Goal: Task Accomplishment & Management: Manage account settings

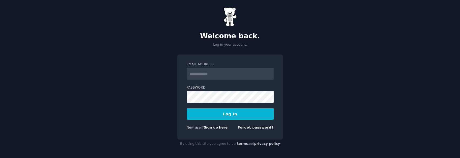
scroll to position [5, 0]
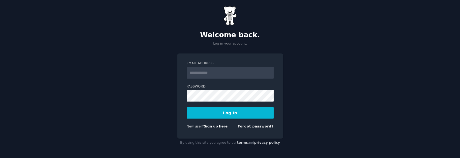
click at [214, 72] on input "Email Address" at bounding box center [230, 73] width 87 height 12
type input "**********"
click at [209, 102] on form "**********" at bounding box center [230, 96] width 87 height 70
click at [136, 61] on div "**********" at bounding box center [230, 77] width 460 height 164
click at [263, 125] on link "Forgot password?" at bounding box center [256, 127] width 36 height 4
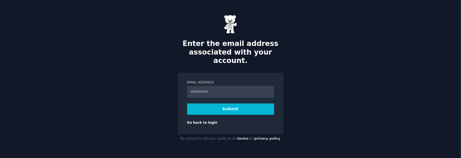
type input "**********"
click at [250, 105] on button "Submit" at bounding box center [230, 109] width 87 height 11
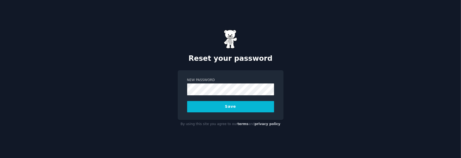
click at [194, 96] on form "New Password Save" at bounding box center [230, 95] width 87 height 34
click at [146, 64] on div "Reset your password New Password Save By using this site you agree to our terms…" at bounding box center [230, 79] width 461 height 158
click at [133, 85] on div "Reset your password New Password Save By using this site you agree to our terms…" at bounding box center [230, 79] width 461 height 158
click at [196, 104] on button "Save" at bounding box center [230, 106] width 87 height 11
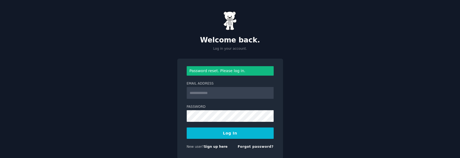
click at [206, 88] on input "Email Address" at bounding box center [230, 93] width 87 height 12
type input "**********"
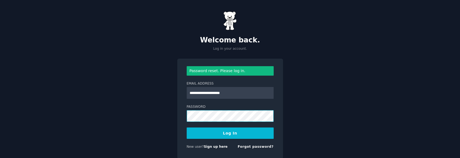
click at [187, 128] on button "Log In" at bounding box center [230, 133] width 87 height 11
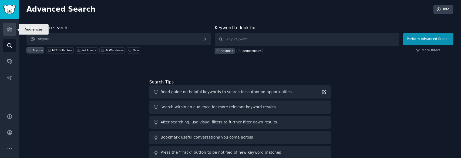
click at [7, 27] on icon "Sidebar" at bounding box center [10, 29] width 6 height 6
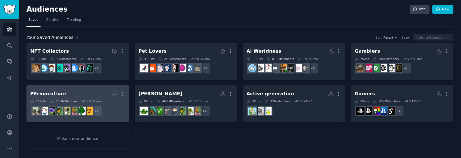
click at [106, 90] on h2 "PErmaculture Custom Audience More" at bounding box center [77, 93] width 95 height 9
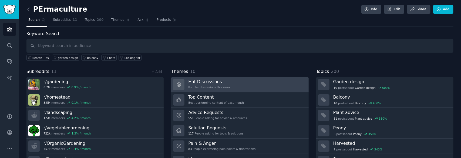
click at [228, 83] on link "Hot Discussions Popular discussions this week" at bounding box center [239, 84] width 137 height 15
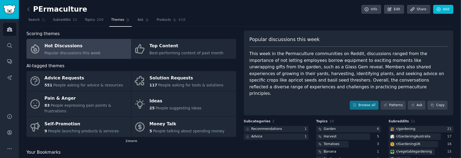
drag, startPoint x: 354, startPoint y: 68, endPoint x: 403, endPoint y: 68, distance: 48.7
click at [403, 68] on div "This week in the Permaculture communities on Reddit, discussions ranged from th…" at bounding box center [349, 74] width 199 height 46
click at [410, 66] on div "This week in the Permaculture communities on Reddit, discussions ranged from th…" at bounding box center [349, 74] width 199 height 46
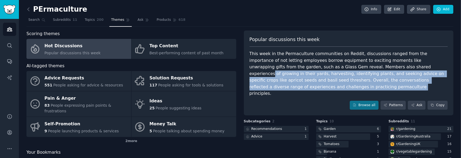
drag, startPoint x: 350, startPoint y: 66, endPoint x: 432, endPoint y: 77, distance: 83.4
click at [432, 77] on div "This week in the Permaculture communities on Reddit, discussions ranged from th…" at bounding box center [349, 74] width 199 height 46
copy div "of growing in their yards, harvesting, identifying plants, and seeking advice o…"
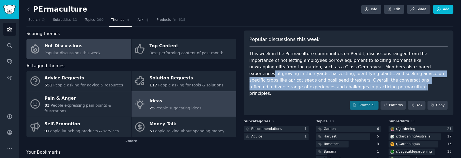
click at [209, 106] on link "Ideas 25 People suggesting ideas" at bounding box center [184, 104] width 105 height 26
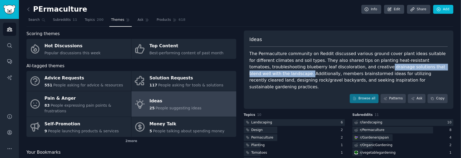
drag, startPoint x: 326, startPoint y: 67, endPoint x: 432, endPoint y: 65, distance: 106.8
click at [432, 65] on div "The Permaculture community on Reddit discussed various ground cover plant ideas…" at bounding box center [349, 71] width 199 height 40
copy div "drainage solutions that blend well with the landscape."
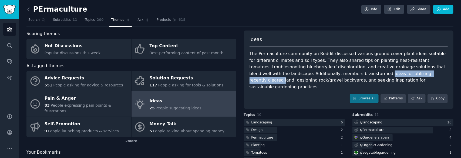
drag, startPoint x: 319, startPoint y: 72, endPoint x: 384, endPoint y: 74, distance: 65.4
click at [384, 74] on div "The Permaculture community on Reddit discussed various ground cover plant ideas…" at bounding box center [349, 71] width 199 height 40
click at [375, 74] on div "The Permaculture community on Reddit discussed various ground cover plant ideas…" at bounding box center [349, 71] width 199 height 40
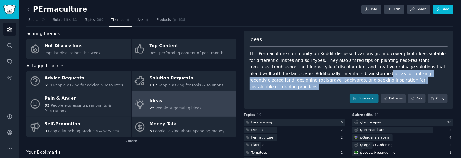
drag, startPoint x: 318, startPoint y: 72, endPoint x: 384, endPoint y: 80, distance: 66.2
click at [384, 80] on div "The Permaculture community on Reddit discussed various ground cover plant ideas…" at bounding box center [349, 71] width 199 height 40
copy div "ideas for utilizing recently cleared land, designing rock/gravel backyards, and…"
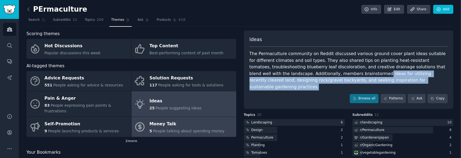
click at [174, 120] on div "Money Talk" at bounding box center [186, 124] width 75 height 9
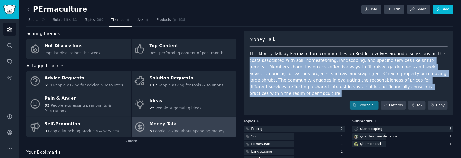
drag, startPoint x: 422, startPoint y: 55, endPoint x: 351, endPoint y: 85, distance: 77.5
click at [351, 85] on div "The Money Talk by Permaculture communities on Reddit revolves around discussion…" at bounding box center [349, 74] width 199 height 46
copy div "costs associated with soil, homesteading, landscaping, and specific services li…"
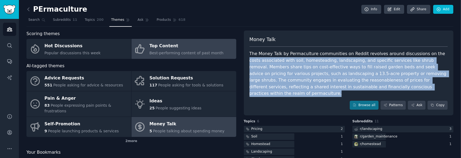
click at [180, 47] on div "Top Content" at bounding box center [186, 46] width 74 height 9
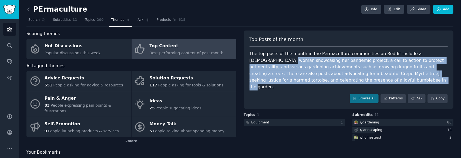
drag, startPoint x: 249, startPoint y: 59, endPoint x: 313, endPoint y: 79, distance: 66.9
click at [313, 79] on div "The top posts of the month in the Permaculture communities on Reddit include a …" at bounding box center [349, 71] width 199 height 40
copy div "showcasing her pandemic project, a call to action to protect net neutrality, an…"
click at [10, 11] on img "Sidebar" at bounding box center [9, 9] width 12 height 9
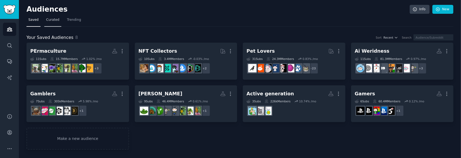
click at [52, 20] on span "Curated" at bounding box center [52, 20] width 13 height 5
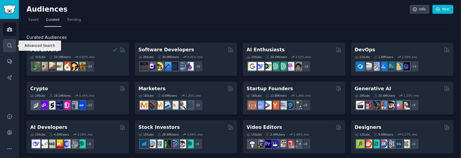
click at [4, 45] on link "Search" at bounding box center [9, 45] width 13 height 13
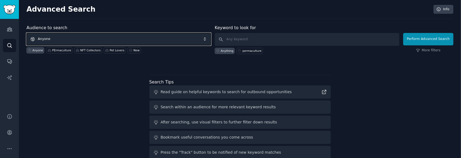
click at [91, 36] on span "Anyone" at bounding box center [118, 39] width 185 height 12
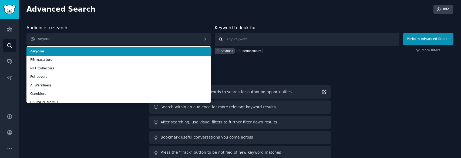
drag, startPoint x: 252, startPoint y: 38, endPoint x: 229, endPoint y: 37, distance: 22.2
click at [251, 38] on input "text" at bounding box center [307, 39] width 185 height 13
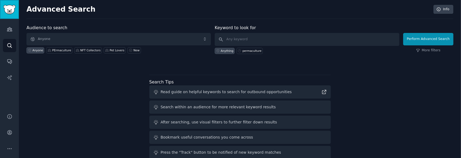
click at [10, 7] on img "Sidebar" at bounding box center [9, 9] width 12 height 9
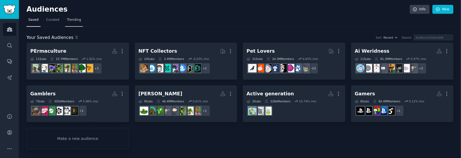
click at [70, 19] on span "Trending" at bounding box center [74, 20] width 14 height 5
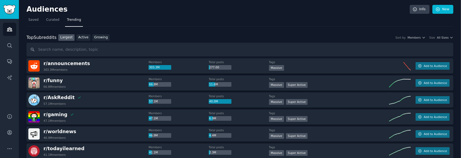
click at [58, 48] on input "text" at bounding box center [239, 50] width 427 height 14
type input "Farming"
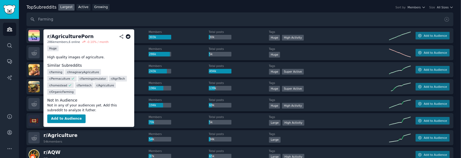
scroll to position [54, 0]
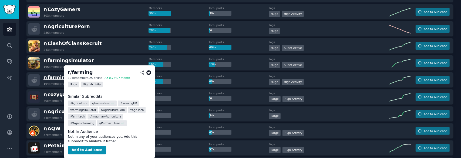
click at [61, 78] on span "r/ farming" at bounding box center [56, 77] width 25 height 5
click at [89, 151] on button "Add to Audience" at bounding box center [87, 150] width 38 height 9
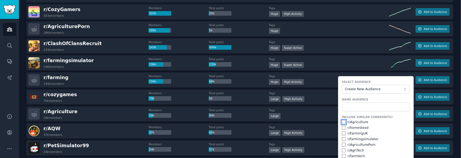
click at [343, 121] on input "checkbox" at bounding box center [344, 122] width 4 height 4
checkbox input "true"
click at [343, 128] on input "checkbox" at bounding box center [344, 128] width 4 height 4
checkbox input "true"
click at [344, 135] on div "r/ FarmingUK" at bounding box center [376, 133] width 68 height 5
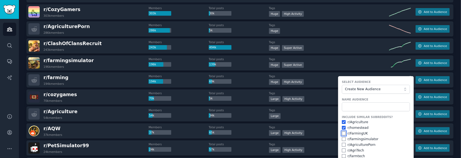
click at [343, 133] on input "checkbox" at bounding box center [344, 134] width 4 height 4
checkbox input "true"
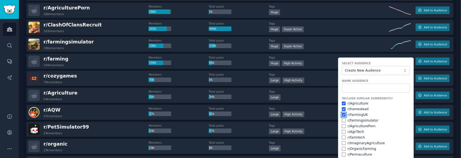
scroll to position [81, 0]
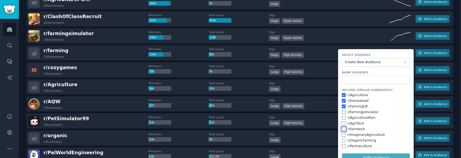
click at [342, 128] on input "checkbox" at bounding box center [344, 129] width 4 height 4
checkbox input "true"
click at [342, 123] on input "checkbox" at bounding box center [344, 124] width 4 height 4
checkbox input "true"
click at [343, 139] on input "checkbox" at bounding box center [344, 141] width 4 height 4
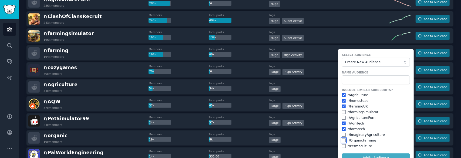
checkbox input "true"
click at [344, 131] on div "Include Similar Subreddits? r/ Agriculture r/ homestead r/ FarmingUK r/ farming…" at bounding box center [376, 118] width 68 height 61
click at [343, 134] on input "checkbox" at bounding box center [344, 135] width 4 height 4
checkbox input "true"
click at [369, 60] on span "Create New Audience" at bounding box center [374, 62] width 59 height 5
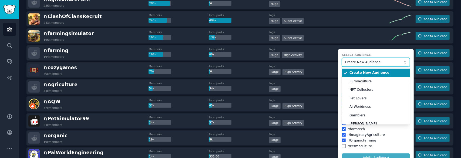
click at [369, 61] on span "Create New Audience" at bounding box center [374, 62] width 59 height 5
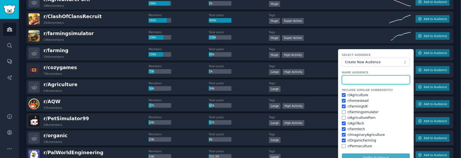
click at [361, 80] on input "text" at bounding box center [376, 79] width 68 height 9
type input "Farming"
click at [342, 154] on button "Add to Audience" at bounding box center [376, 158] width 68 height 9
checkbox input "false"
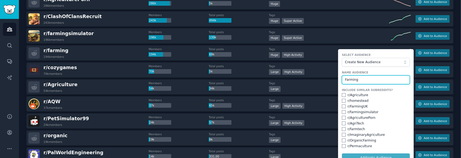
checkbox input "false"
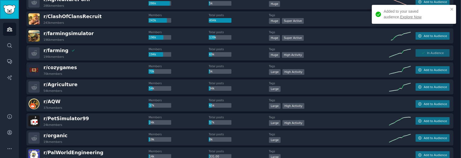
click at [9, 11] on img "Sidebar" at bounding box center [9, 9] width 12 height 9
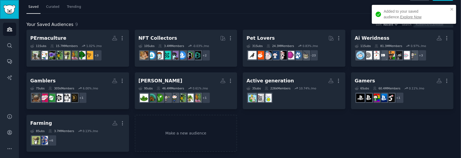
scroll to position [14, 0]
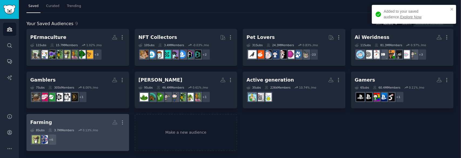
click at [41, 122] on div "Farming" at bounding box center [41, 122] width 22 height 7
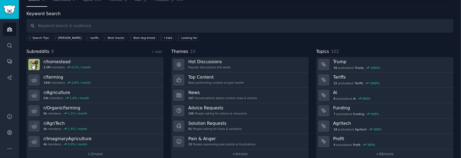
scroll to position [27, 0]
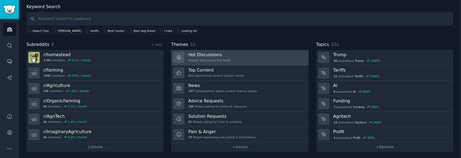
click at [230, 55] on link "Hot Discussions Popular discussions this week" at bounding box center [239, 57] width 137 height 15
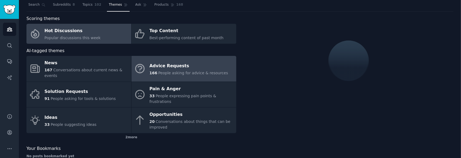
scroll to position [27, 0]
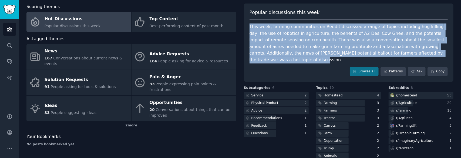
drag, startPoint x: 403, startPoint y: 52, endPoint x: 245, endPoint y: 28, distance: 159.9
click at [245, 28] on div "Popular discussions this week This week, farming communities on Reddit discusse…" at bounding box center [349, 43] width 210 height 78
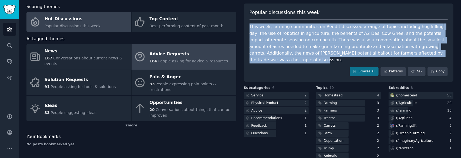
copy div "This week, farming communities on Reddit discussed a range of topics including …"
